Goal: Navigation & Orientation: Find specific page/section

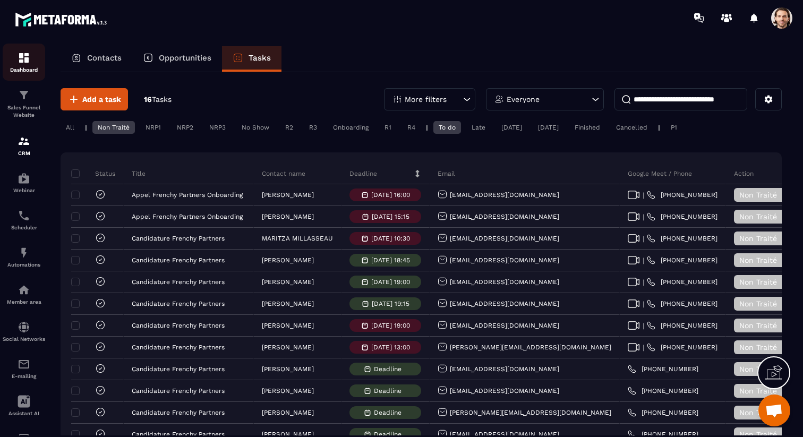
click at [24, 58] on img at bounding box center [24, 58] width 13 height 13
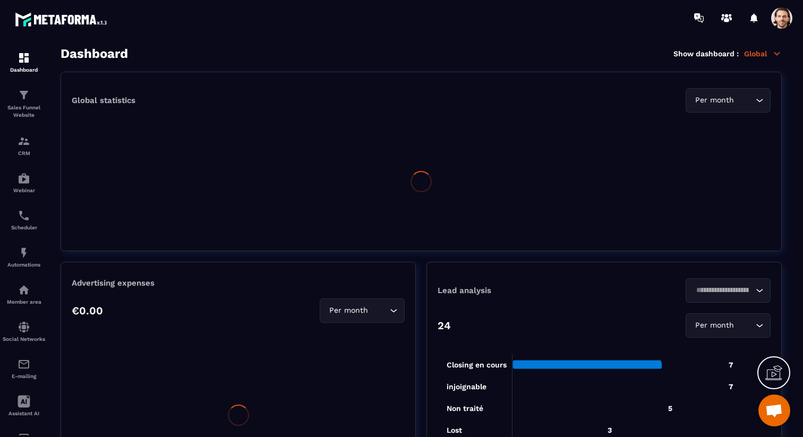
click at [772, 52] on p "Global" at bounding box center [763, 54] width 38 height 10
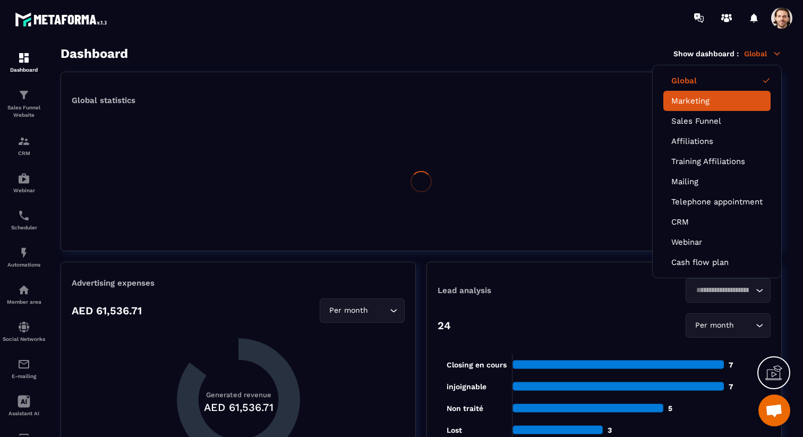
click at [699, 108] on li "Marketing" at bounding box center [716, 101] width 107 height 20
click at [700, 103] on link "Marketing" at bounding box center [716, 101] width 91 height 10
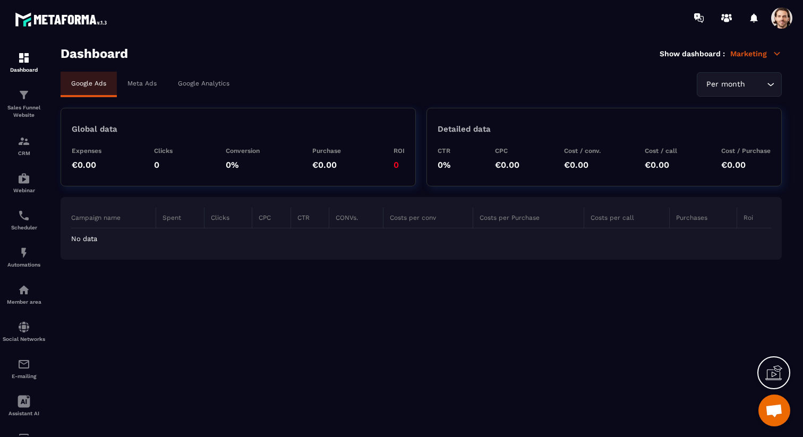
click at [147, 85] on p "Meta Ads" at bounding box center [141, 83] width 29 height 7
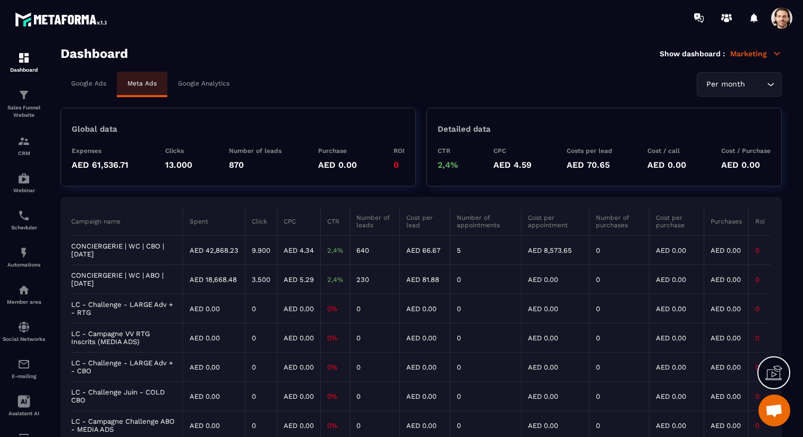
click at [737, 75] on div "Per month Loading..." at bounding box center [739, 84] width 85 height 24
click at [674, 89] on div "Google Ads Meta Ads Google Analytics Per month Loading... Per month Year Custom…" at bounding box center [421, 84] width 721 height 25
click at [786, 22] on span at bounding box center [781, 17] width 21 height 21
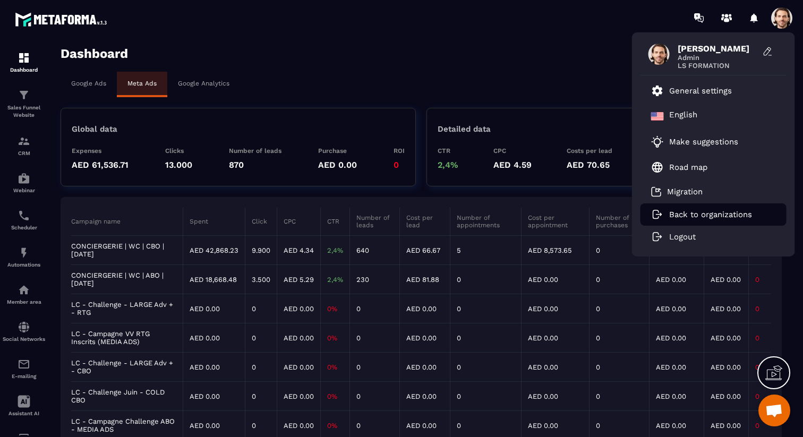
click at [718, 211] on p "Back to organizations" at bounding box center [710, 215] width 83 height 10
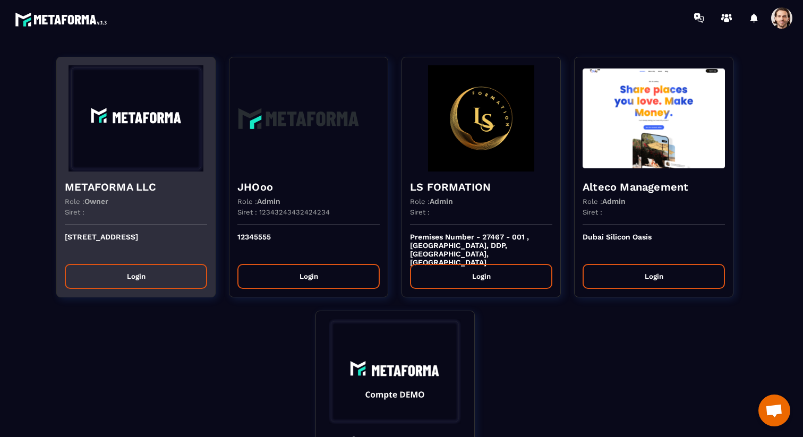
click at [132, 176] on div "METAFORMA LLC Role : Owner Siret :" at bounding box center [136, 198] width 158 height 53
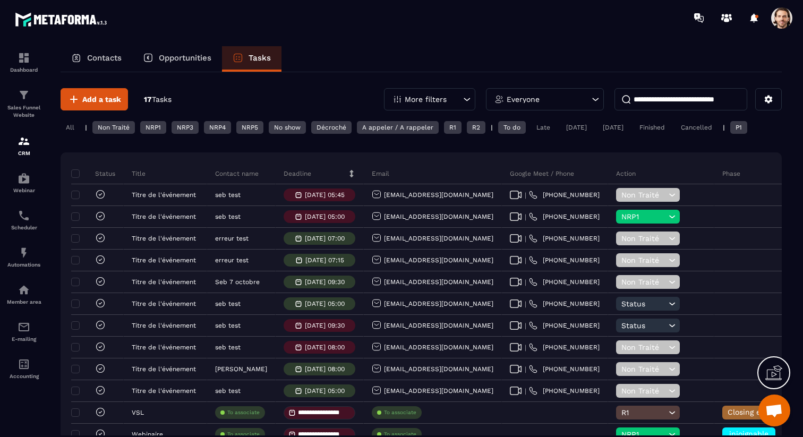
scroll to position [0, 57]
